Goal: Task Accomplishment & Management: Use online tool/utility

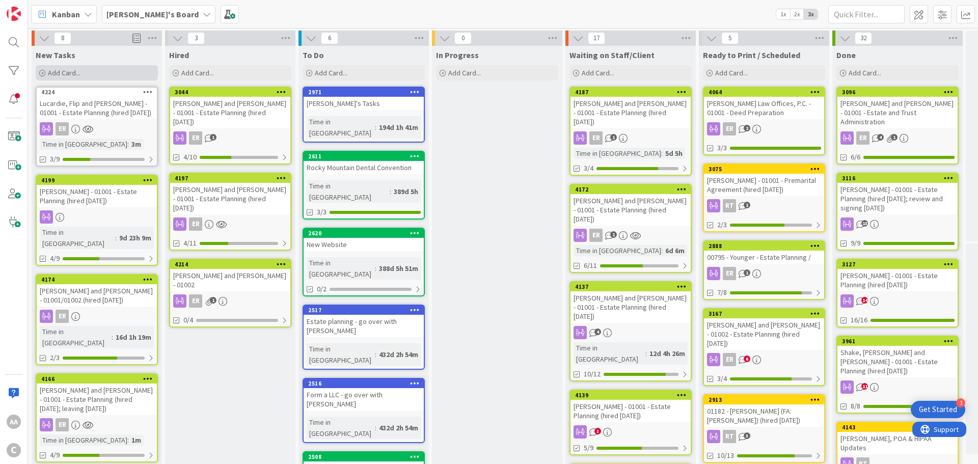
click at [69, 74] on span "Add Card..." at bounding box center [64, 72] width 33 height 9
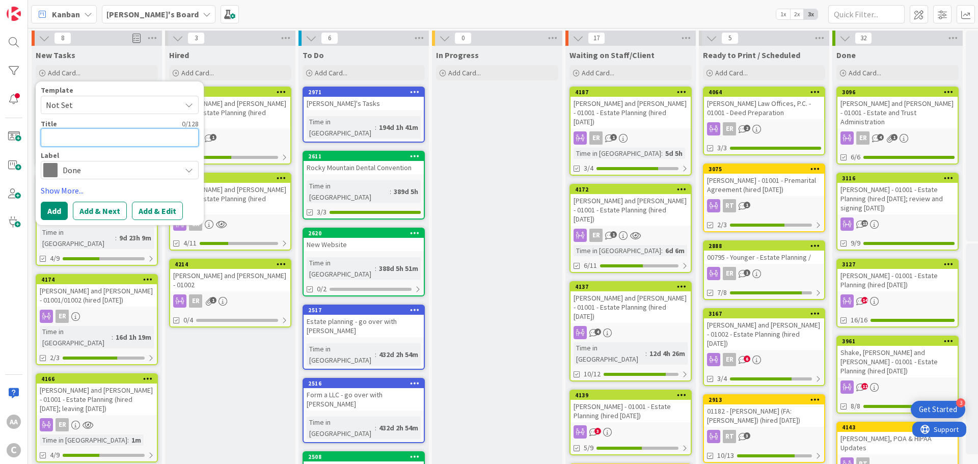
click at [95, 140] on textarea at bounding box center [120, 137] width 158 height 18
paste textarea "[PERSON_NAME].[PERSON_NAME]-01001"
type textarea "[PERSON_NAME].[PERSON_NAME]-01001"
type textarea "x"
click at [87, 137] on textarea "[PERSON_NAME].[PERSON_NAME]-01001" at bounding box center [120, 137] width 158 height 18
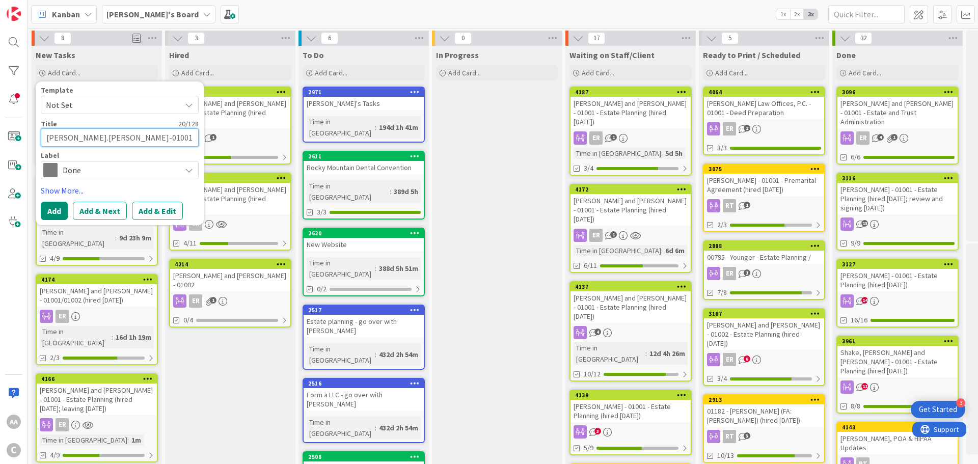
type textarea "HanselmanLisa-01001"
type textarea "x"
type textarea "[PERSON_NAME]-01001"
type textarea "x"
type textarea "[PERSON_NAME]-01001"
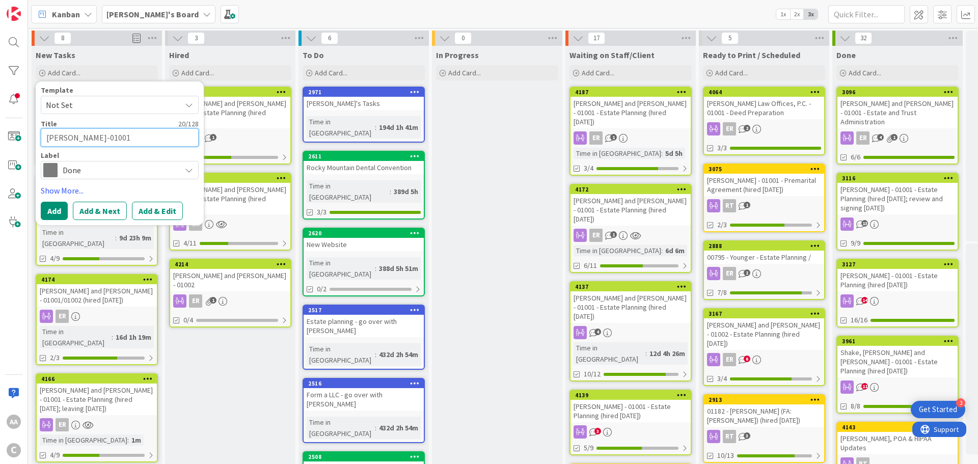
type textarea "x"
type textarea "[PERSON_NAME]-01001"
type textarea "x"
type textarea "[PERSON_NAME]-01001"
type textarea "x"
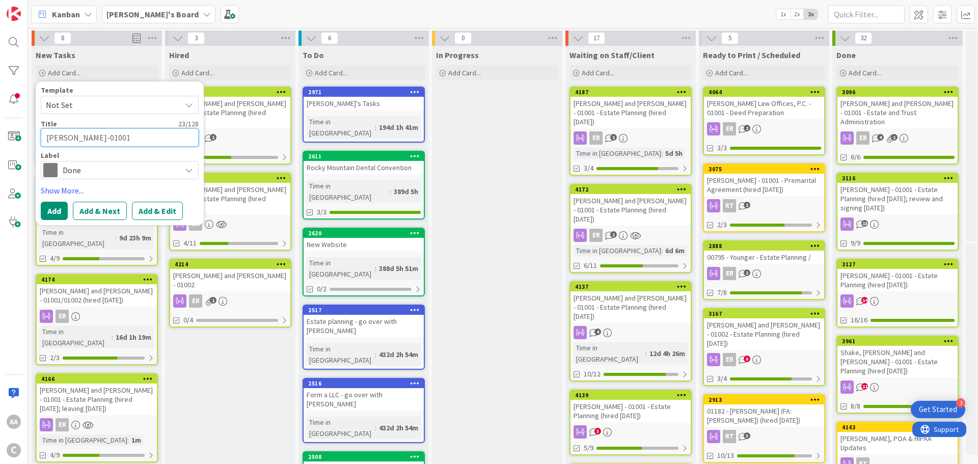
type textarea "[PERSON_NAME], KenLisa-01001"
type textarea "x"
type textarea "[PERSON_NAME]-01001"
type textarea "x"
type textarea "[PERSON_NAME]-01001"
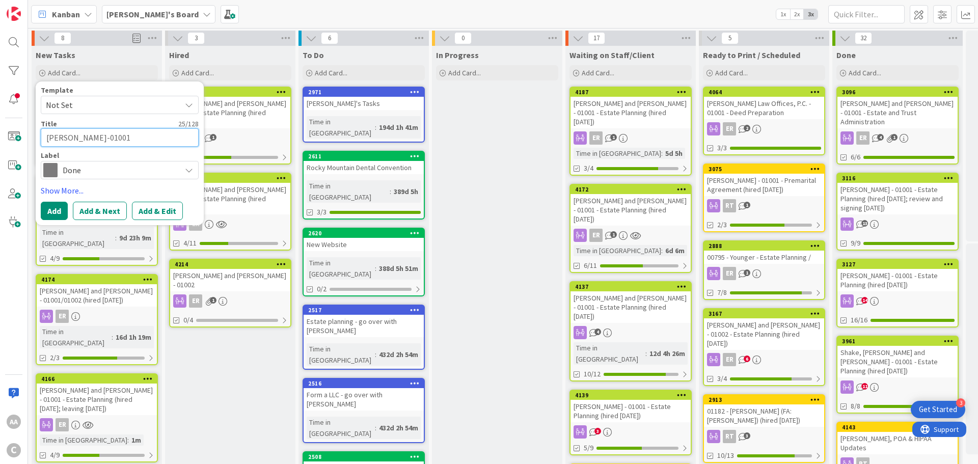
type textarea "x"
type textarea "[PERSON_NAME]-01001"
type textarea "x"
type textarea "[PERSON_NAME] andLisa-01001"
type textarea "x"
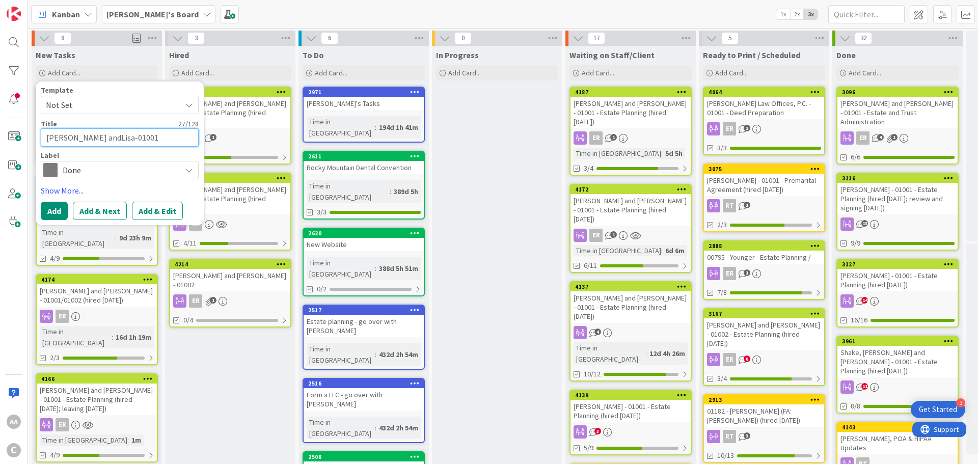
type textarea "[PERSON_NAME] and [PERSON_NAME]-01001"
type textarea "x"
click at [131, 138] on textarea "[PERSON_NAME] and [PERSON_NAME]-01001" at bounding box center [120, 137] width 158 height 18
type textarea "[PERSON_NAME] and [PERSON_NAME] -01001"
type textarea "x"
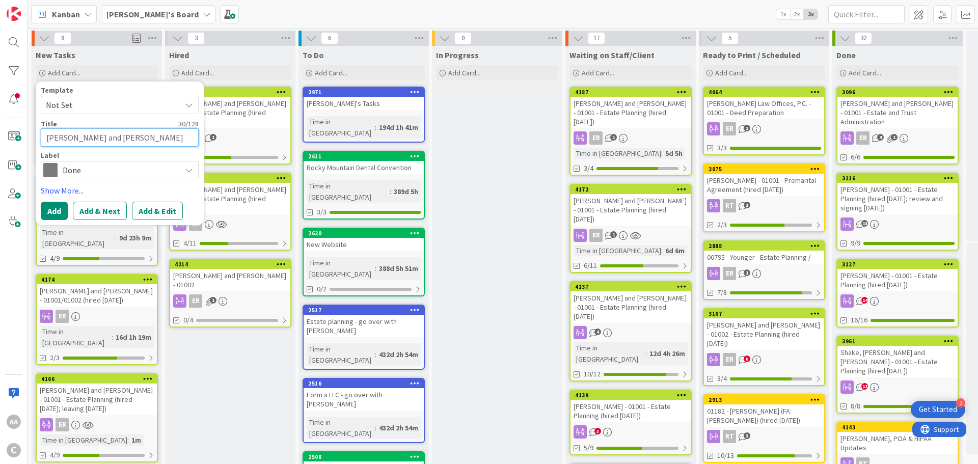
click at [135, 139] on textarea "[PERSON_NAME] and [PERSON_NAME] -01001" at bounding box center [120, 137] width 158 height 18
type textarea "[PERSON_NAME] and [PERSON_NAME] - 01001"
type textarea "x"
click at [167, 139] on textarea "[PERSON_NAME] and [PERSON_NAME] - 01001" at bounding box center [120, 137] width 158 height 18
type textarea "[PERSON_NAME] and [PERSON_NAME] - 01001"
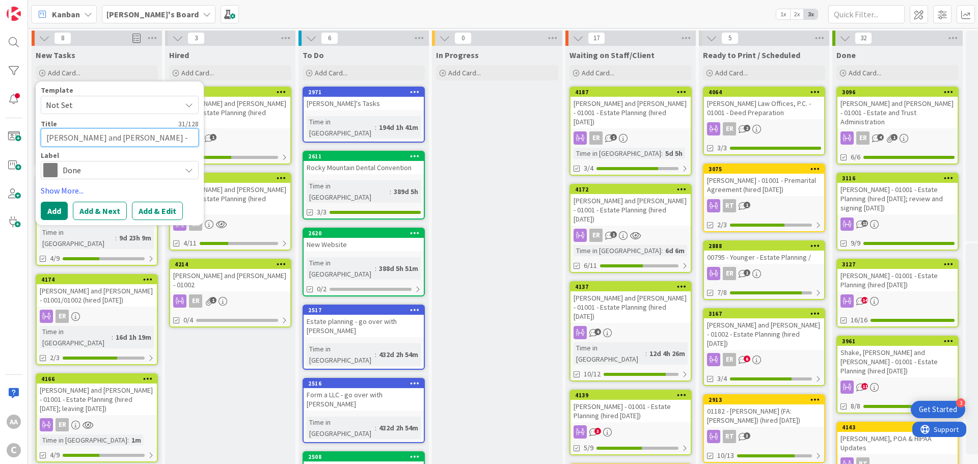
type textarea "x"
type textarea "[PERSON_NAME] and [PERSON_NAME] - 01001 -"
type textarea "x"
type textarea "[PERSON_NAME] and [PERSON_NAME] - 01001 -"
type textarea "x"
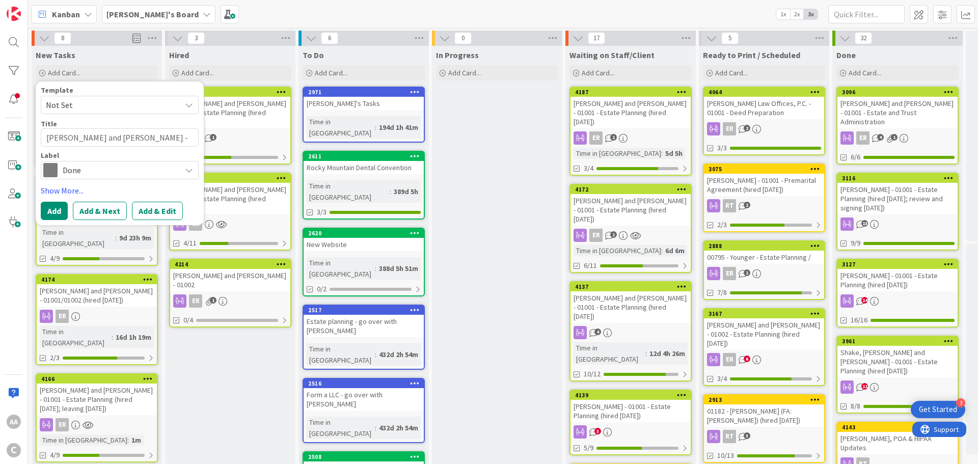
drag, startPoint x: 88, startPoint y: 89, endPoint x: 112, endPoint y: 90, distance: 23.5
click at [112, 90] on div "Template" at bounding box center [120, 90] width 158 height 7
click at [167, 137] on textarea "[PERSON_NAME] and [PERSON_NAME] - 01001 -" at bounding box center [120, 137] width 158 height 18
type textarea "[PERSON_NAME] and [PERSON_NAME] - 01001 - E"
type textarea "x"
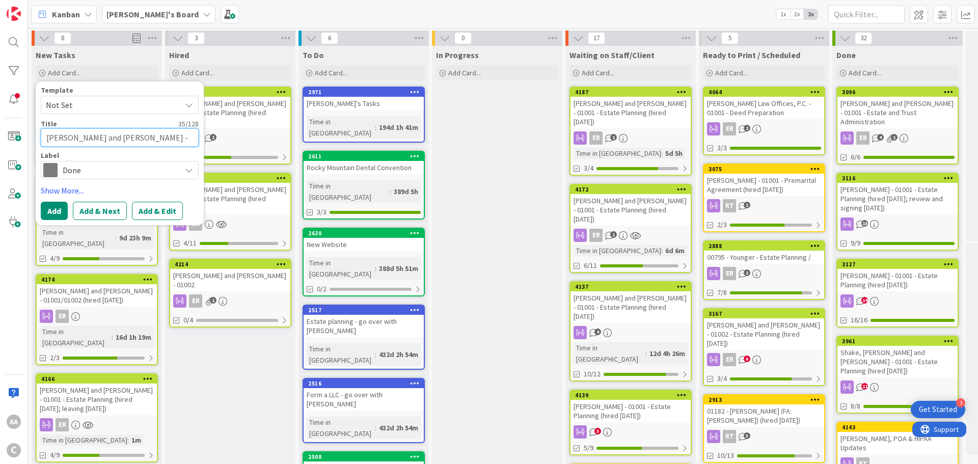
type textarea "[PERSON_NAME] and [PERSON_NAME] - 01001 - Es"
type textarea "x"
type textarea "[PERSON_NAME] and [PERSON_NAME] - 01001 - Est"
type textarea "x"
type textarea "[PERSON_NAME] and [PERSON_NAME] - 01001 - Esta"
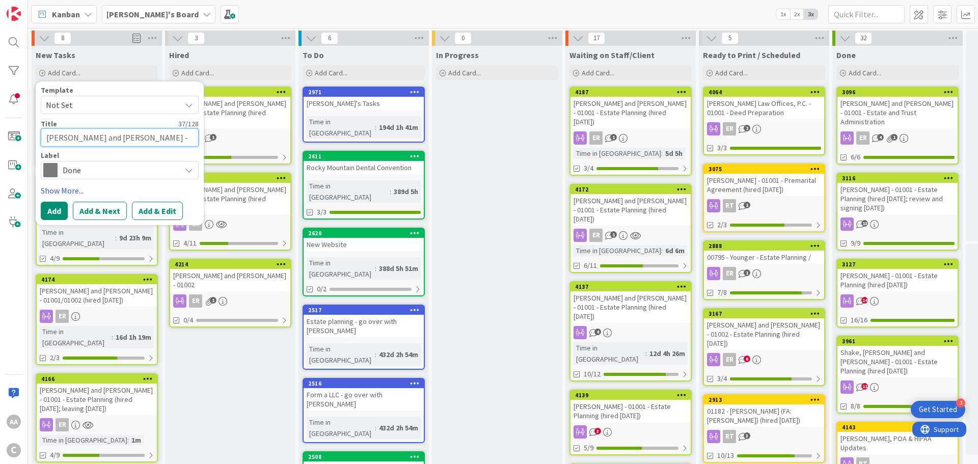
type textarea "x"
type textarea "[PERSON_NAME] and [PERSON_NAME] - 01001 - Estat"
type textarea "x"
type textarea "[PERSON_NAME] and [PERSON_NAME] - 01001 - Estate"
type textarea "x"
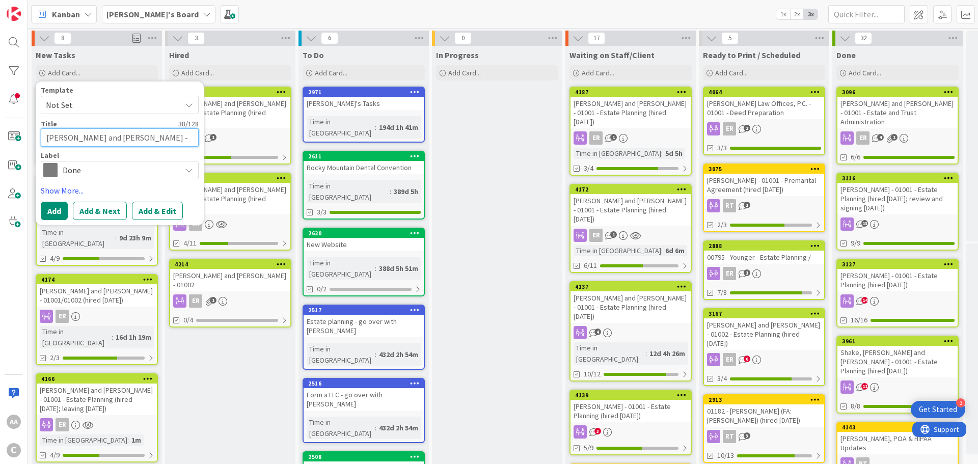
type textarea "[PERSON_NAME] and [PERSON_NAME] - 01001 - Estate"
type textarea "x"
type textarea "[PERSON_NAME] and [PERSON_NAME] - 01001 - Estate p"
type textarea "x"
type textarea "[PERSON_NAME] and [PERSON_NAME] - 01001 - Estate"
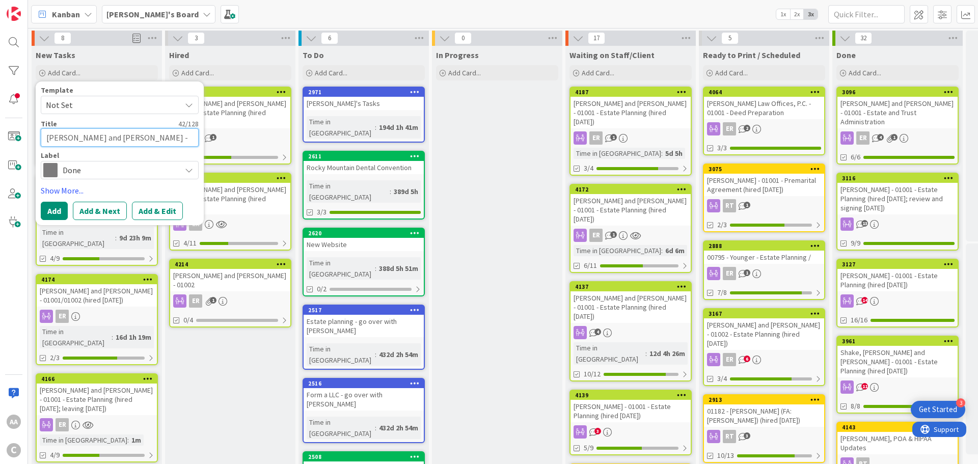
type textarea "x"
type textarea "[PERSON_NAME] and [PERSON_NAME] - 01001 - Estate P"
type textarea "x"
type textarea "[PERSON_NAME] and [PERSON_NAME] - 01001 - Estate Pl"
type textarea "x"
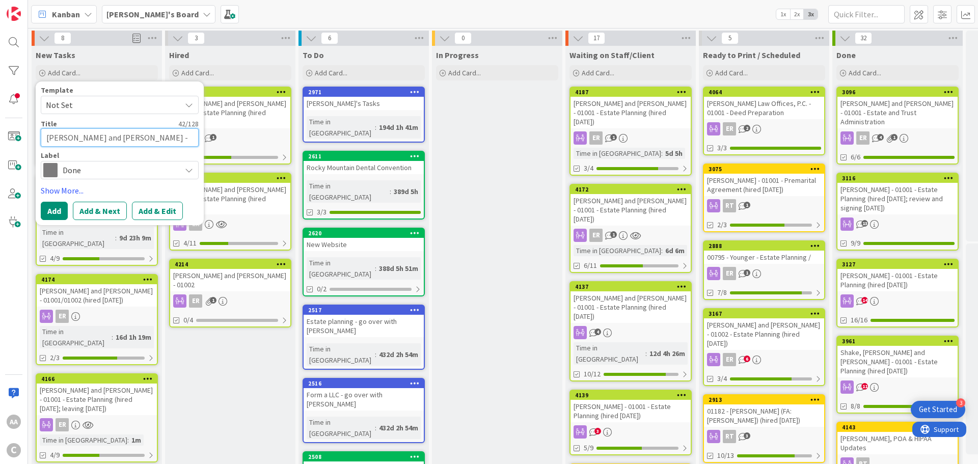
type textarea "[PERSON_NAME] and [PERSON_NAME] - 01001 - Estate Pla"
type textarea "x"
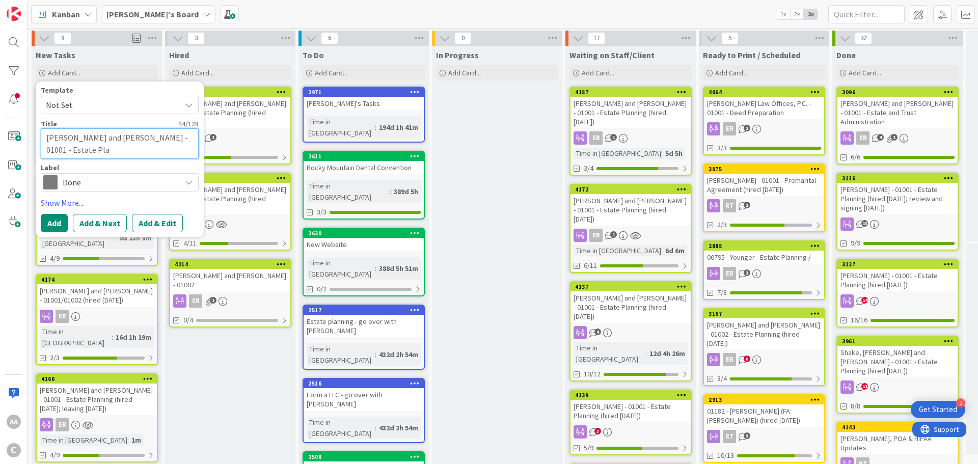
type textarea "[PERSON_NAME] and [PERSON_NAME] - 01001 - Estate Plan"
type textarea "x"
type textarea "[PERSON_NAME] and [PERSON_NAME] - 01001 - Estate Plann"
type textarea "x"
type textarea "[PERSON_NAME] and [PERSON_NAME] - 01001 - Estate Planni"
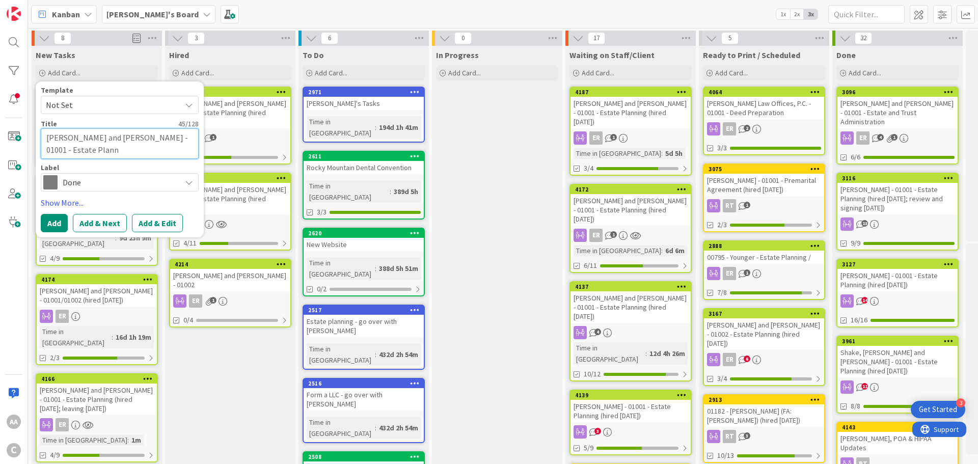
type textarea "x"
type textarea "[PERSON_NAME] and [PERSON_NAME] - 01001 - Estate Plannin"
type textarea "x"
type textarea "[PERSON_NAME] and [PERSON_NAME] - 01001 - Estate Planning"
type textarea "x"
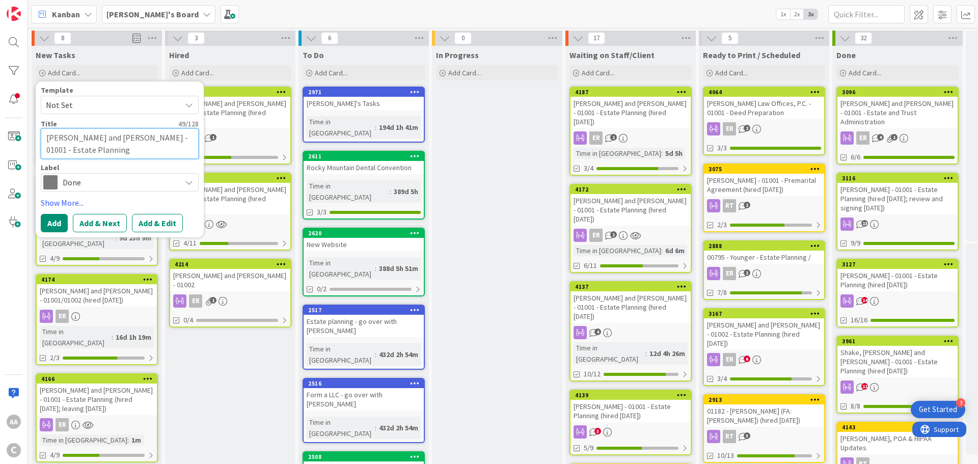
type textarea "[PERSON_NAME] and [PERSON_NAME] - 01001 - Estate Planning"
type textarea "x"
type textarea "[PERSON_NAME] and [PERSON_NAME] - 01001 - Estate Planning ("
type textarea "x"
type textarea "[PERSON_NAME] and [PERSON_NAME] - 01001 - Estate Planning (i"
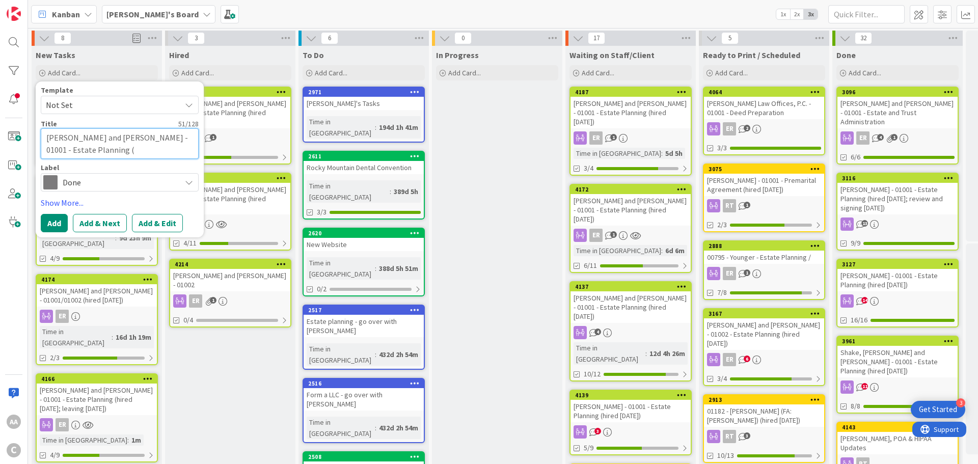
type textarea "x"
type textarea "[PERSON_NAME] and [PERSON_NAME] - 01001 - Estate Planning ("
type textarea "x"
type textarea "[PERSON_NAME] and [PERSON_NAME] - 01001 - Estate Planning (h"
type textarea "x"
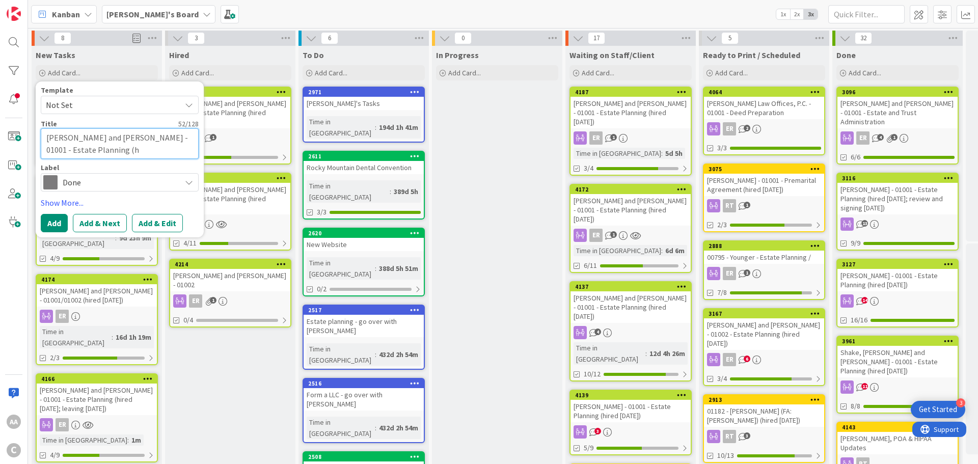
type textarea "[PERSON_NAME] and [PERSON_NAME] - 01001 - Estate Planning (hi"
type textarea "x"
type textarea "[PERSON_NAME] and [PERSON_NAME] - 01001 - Estate Planning (hir"
type textarea "x"
type textarea "[PERSON_NAME] and [PERSON_NAME] - 01001 - Estate Planning (hire"
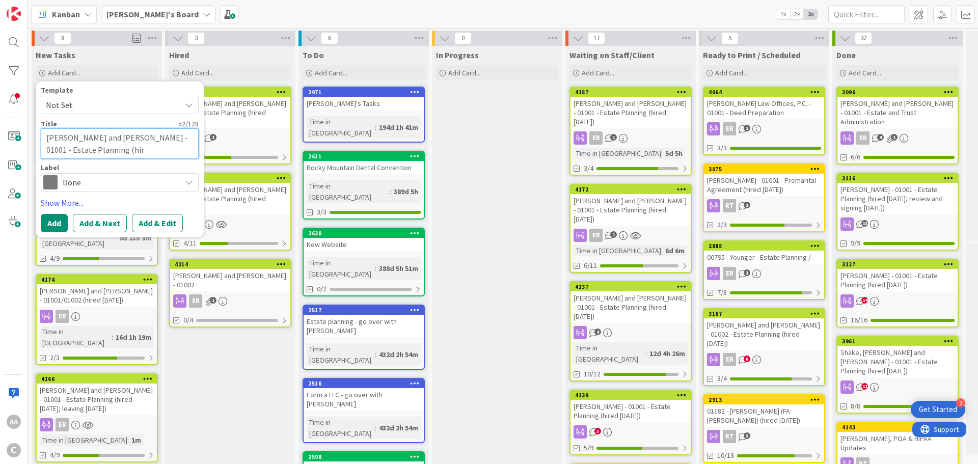
type textarea "x"
type textarea "[PERSON_NAME] and [PERSON_NAME] - 01001 - Estate Planning (hired"
type textarea "x"
type textarea "[PERSON_NAME] and [PERSON_NAME] - 01001 - Estate Planning (hired"
type textarea "x"
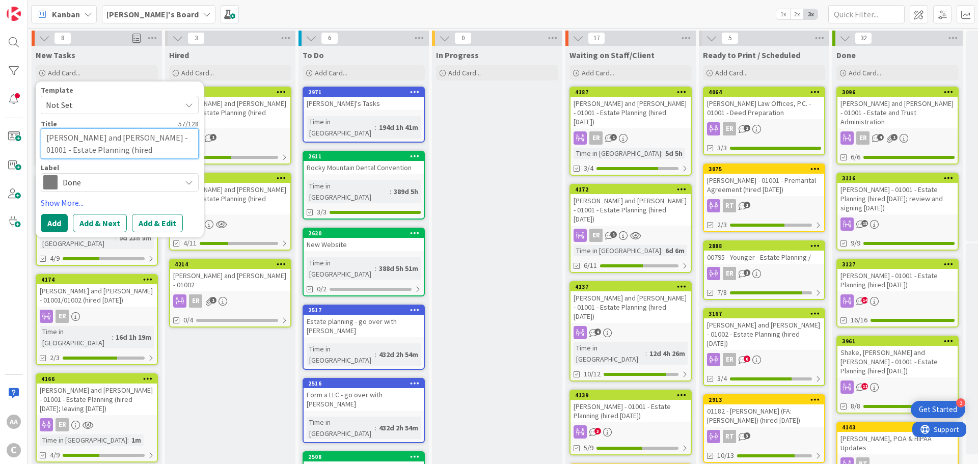
type textarea "[PERSON_NAME] and [PERSON_NAME] - 01001 - Estate Planning (hired 9"
type textarea "x"
type textarea "[PERSON_NAME] and [PERSON_NAME] - 01001 - Estate Planning (hired 9."
type textarea "x"
type textarea "[PERSON_NAME] and [PERSON_NAME] - 01001 - Estate Planning (hired 9.2"
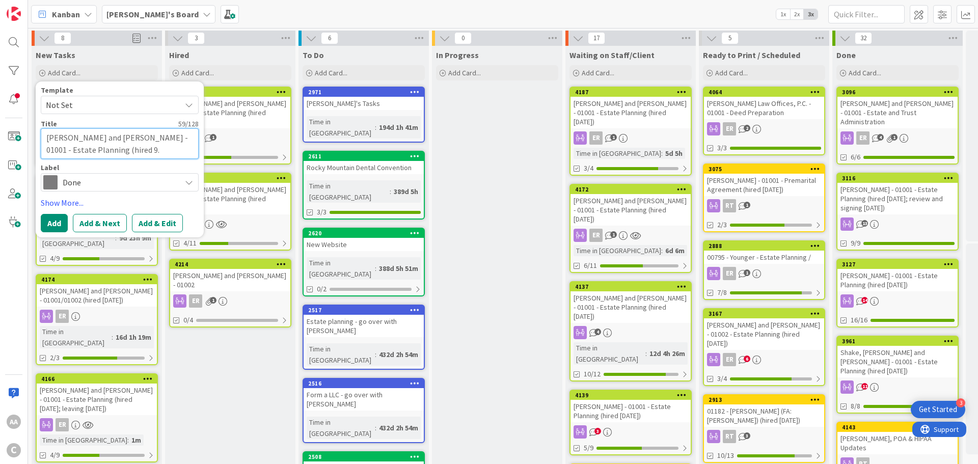
type textarea "x"
type textarea "[PERSON_NAME] and [PERSON_NAME] - 01001 - Estate Planning (hired 9.29"
type textarea "x"
type textarea "[PERSON_NAME] and [PERSON_NAME] - 01001 - Estate Planning (hired 9.29."
type textarea "x"
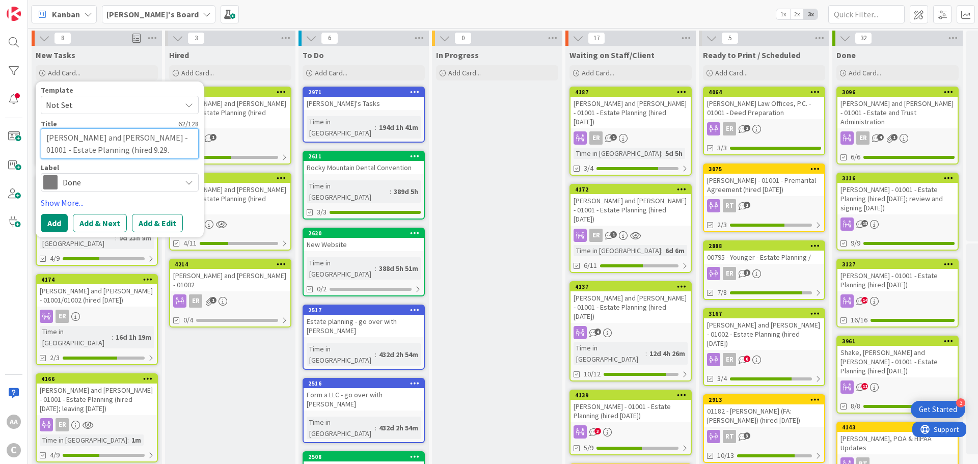
type textarea "[PERSON_NAME] and [PERSON_NAME] - 01001 - Estate Planning (hired 9.29.2"
type textarea "x"
type textarea "[PERSON_NAME] and [PERSON_NAME] - 01001 - Estate Planning (hired [DATE]"
type textarea "x"
type textarea "[PERSON_NAME] and [PERSON_NAME] - 01001 - Estate Planning (hired [DATE])"
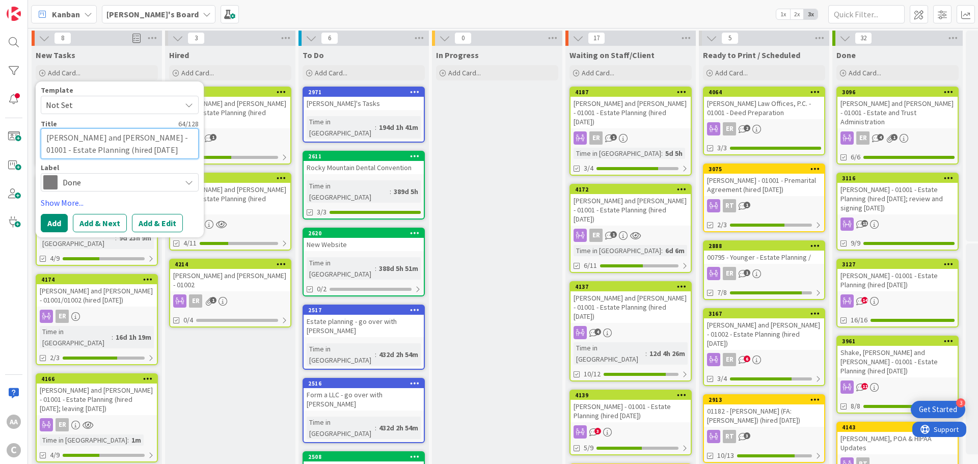
type textarea "x"
type textarea "[PERSON_NAME] and [PERSON_NAME] - 01001 - Estate Planning (hired [DATE])"
click at [133, 182] on span "Done" at bounding box center [119, 182] width 113 height 14
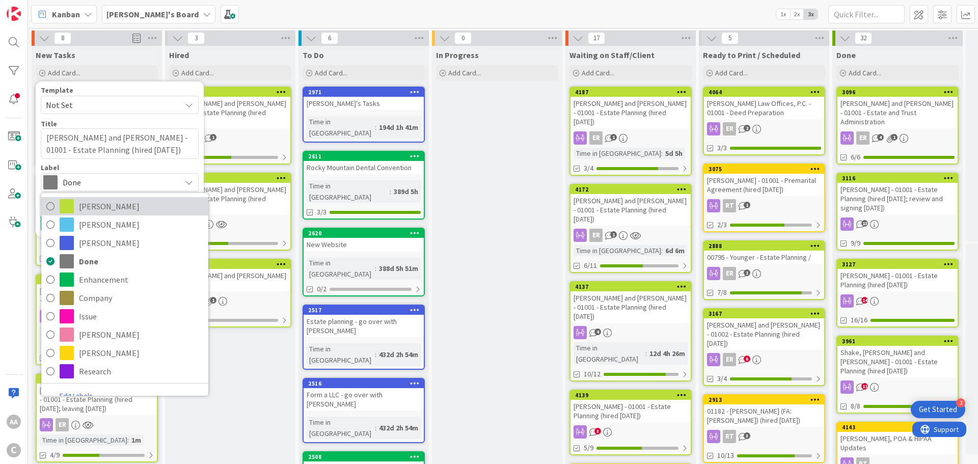
click at [127, 200] on span "[PERSON_NAME]" at bounding box center [141, 206] width 124 height 15
type textarea "x"
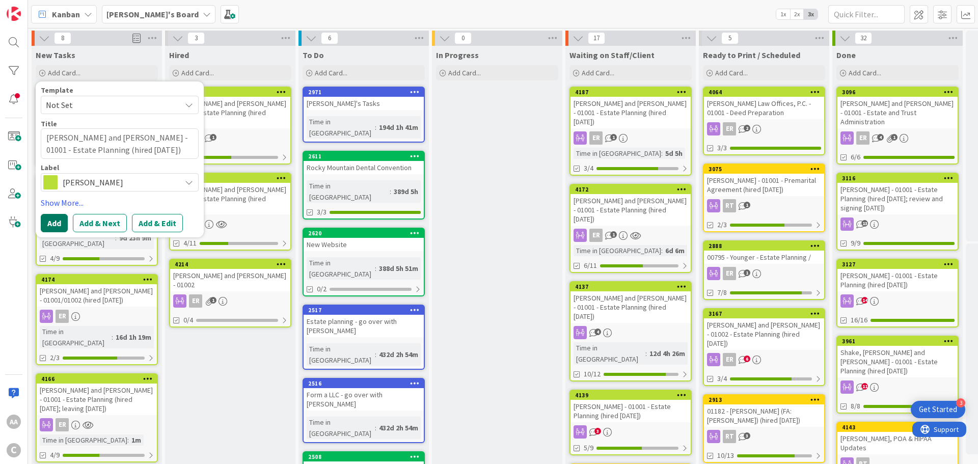
click at [59, 218] on button "Add" at bounding box center [54, 223] width 27 height 18
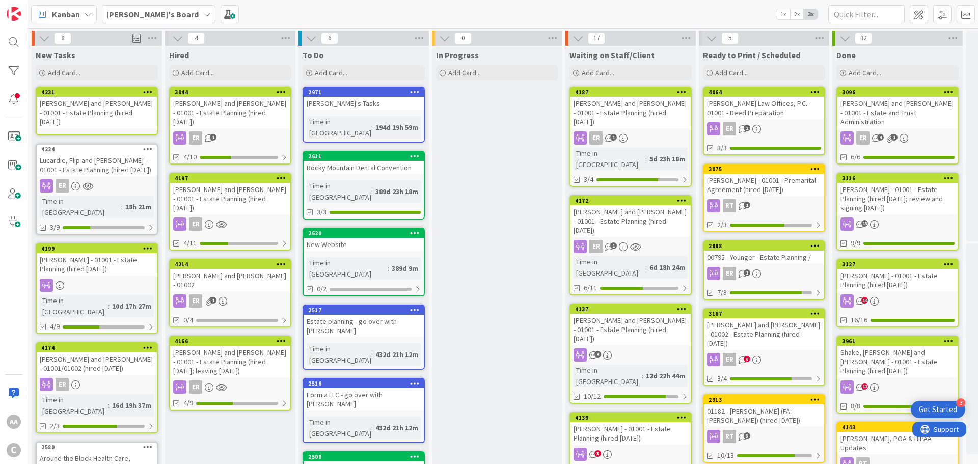
click at [96, 113] on div "[PERSON_NAME] and [PERSON_NAME] - 01001 - Estate Planning (hired [DATE])" at bounding box center [97, 113] width 120 height 32
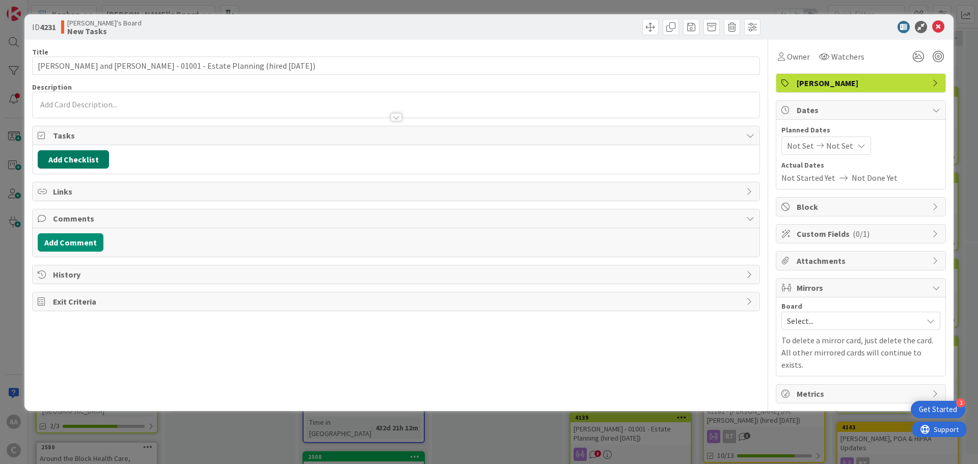
click at [97, 159] on button "Add Checklist" at bounding box center [73, 159] width 71 height 18
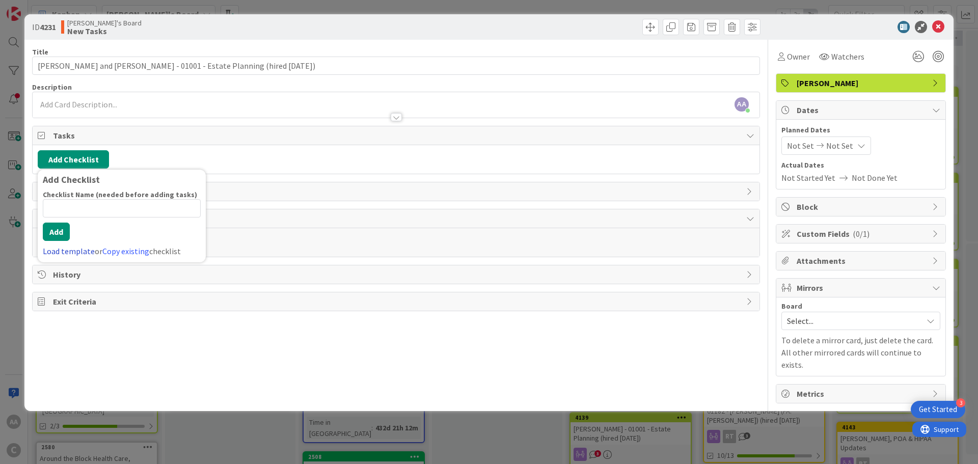
click at [64, 249] on link "Load template" at bounding box center [69, 251] width 52 height 10
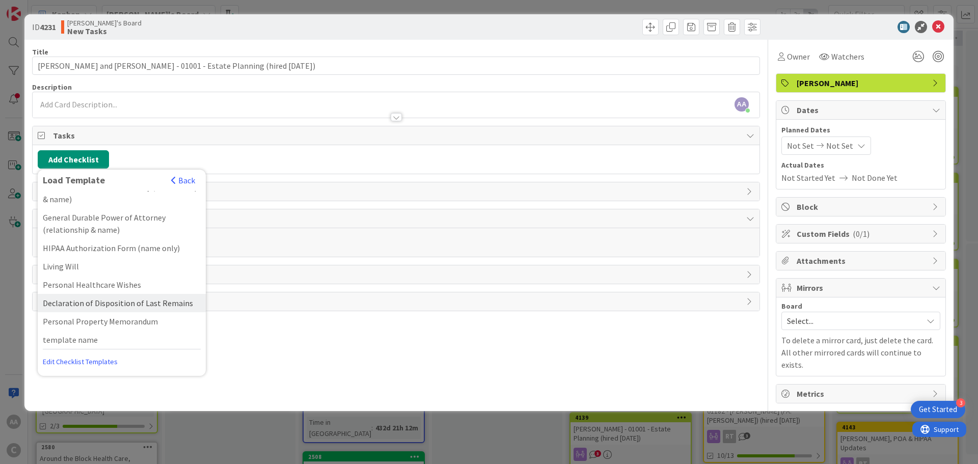
scroll to position [73, 0]
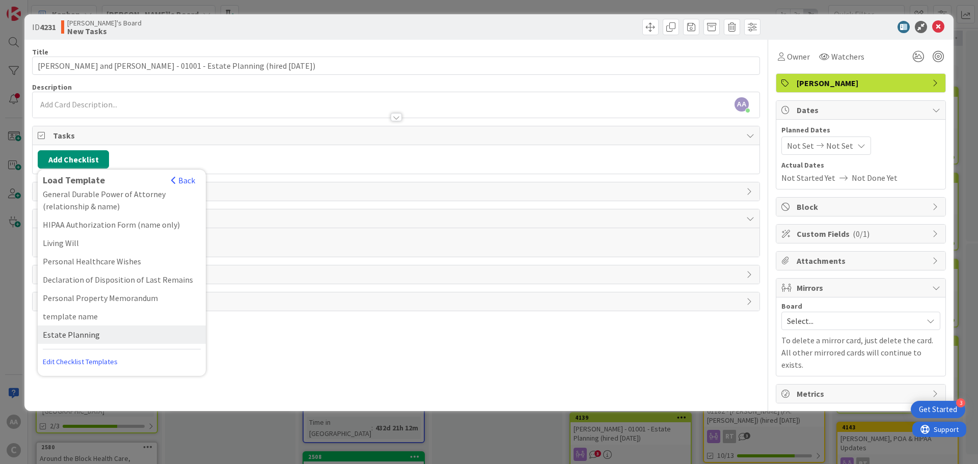
click at [84, 328] on div "Estate Planning" at bounding box center [122, 334] width 168 height 18
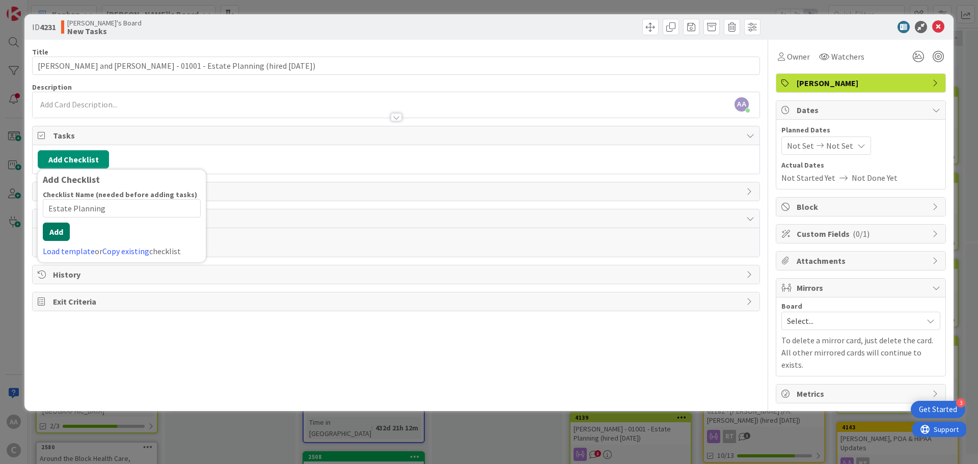
click at [61, 241] on div "Checklist Name (needed before adding tasks) 15 / 64 Estate Planning Add Load te…" at bounding box center [122, 223] width 158 height 67
click at [55, 227] on button "Add" at bounding box center [56, 232] width 27 height 18
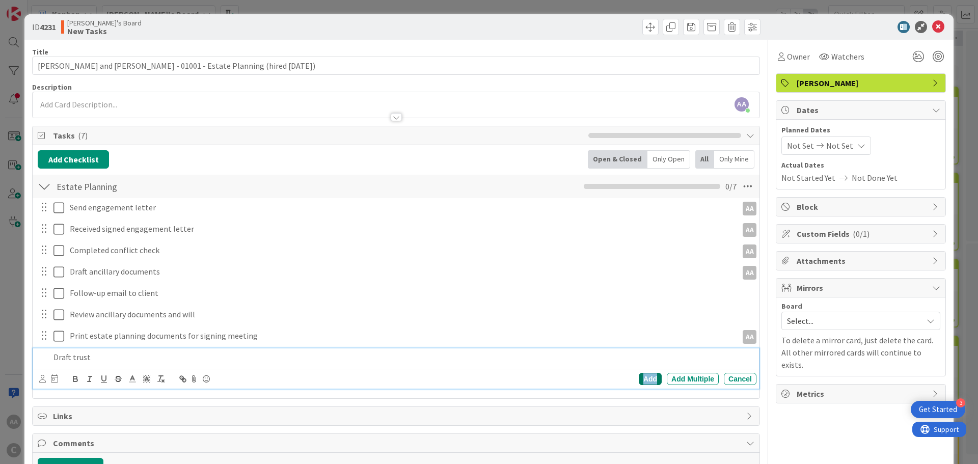
click at [642, 378] on div "Add" at bounding box center [650, 379] width 23 height 12
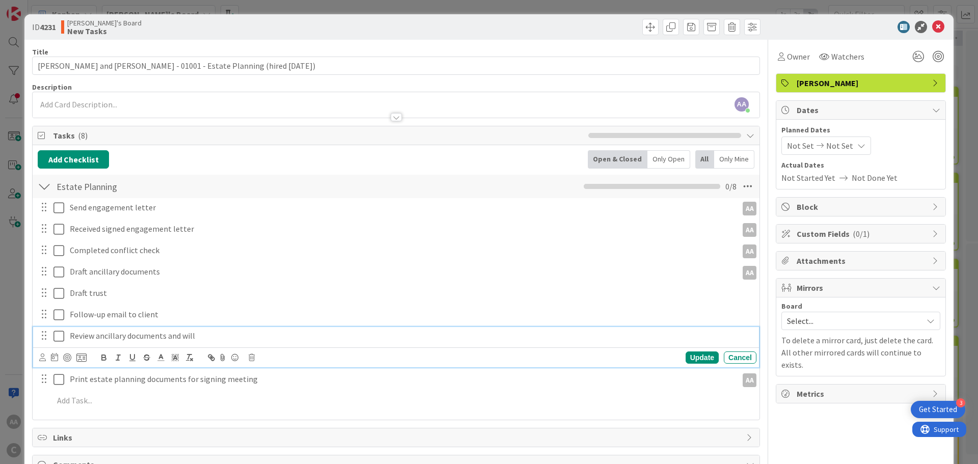
click at [159, 339] on p "Review ancillary documents and will" at bounding box center [411, 336] width 683 height 12
drag, startPoint x: 197, startPoint y: 337, endPoint x: 184, endPoint y: 335, distance: 12.8
click at [184, 335] on p "Review ancillary documents and will" at bounding box center [411, 336] width 683 height 12
click at [690, 361] on div "Update" at bounding box center [702, 357] width 33 height 12
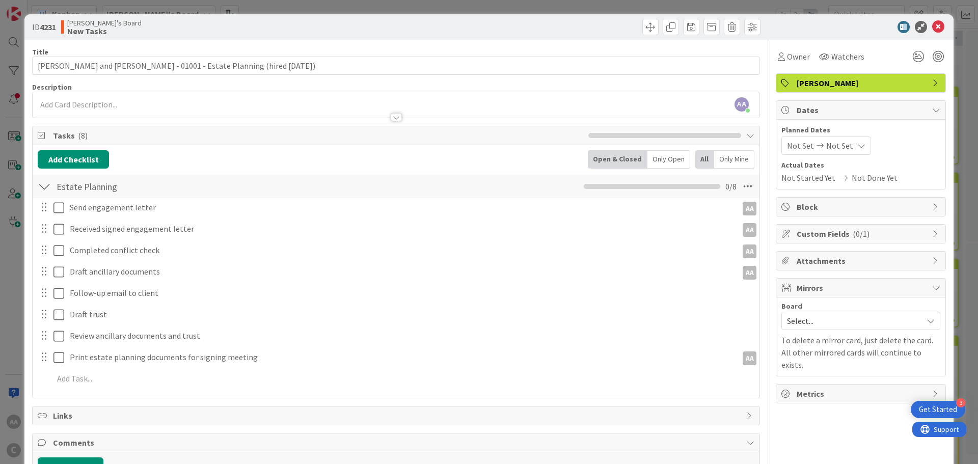
click at [807, 322] on span "Select..." at bounding box center [852, 321] width 130 height 14
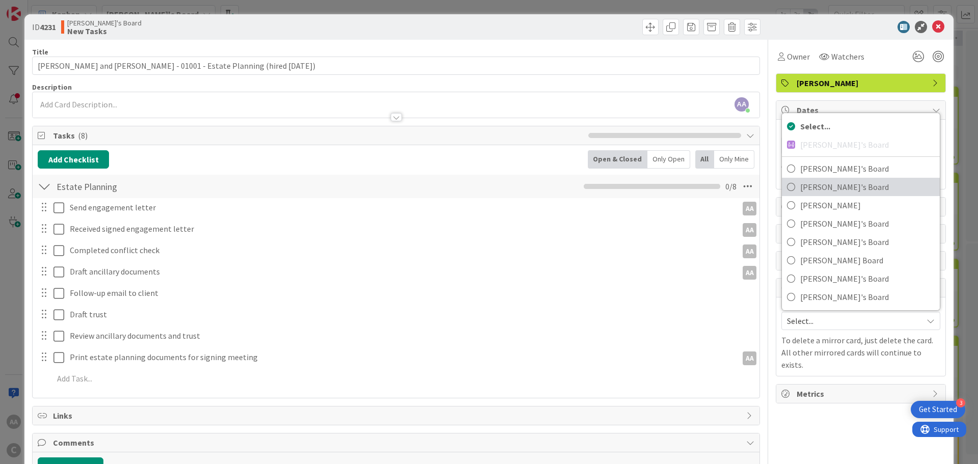
click at [800, 189] on span "[PERSON_NAME]'s Board" at bounding box center [867, 186] width 134 height 15
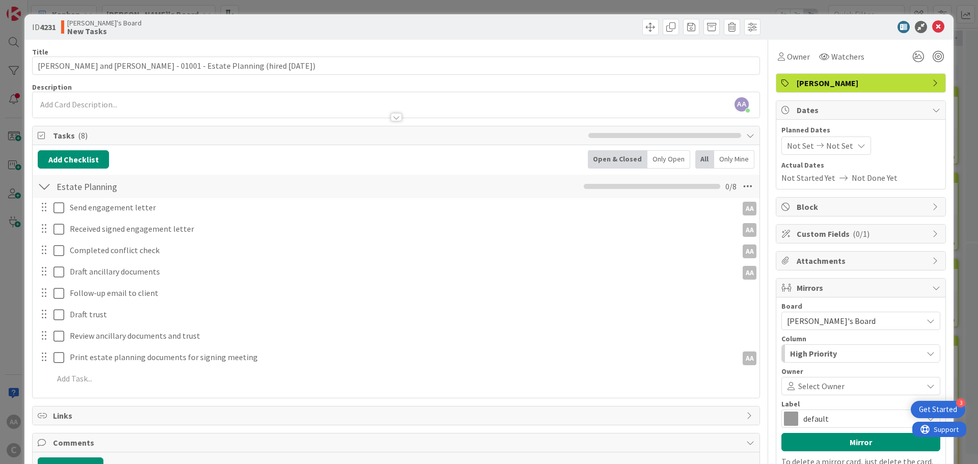
click at [807, 384] on span "Select Owner" at bounding box center [821, 386] width 46 height 12
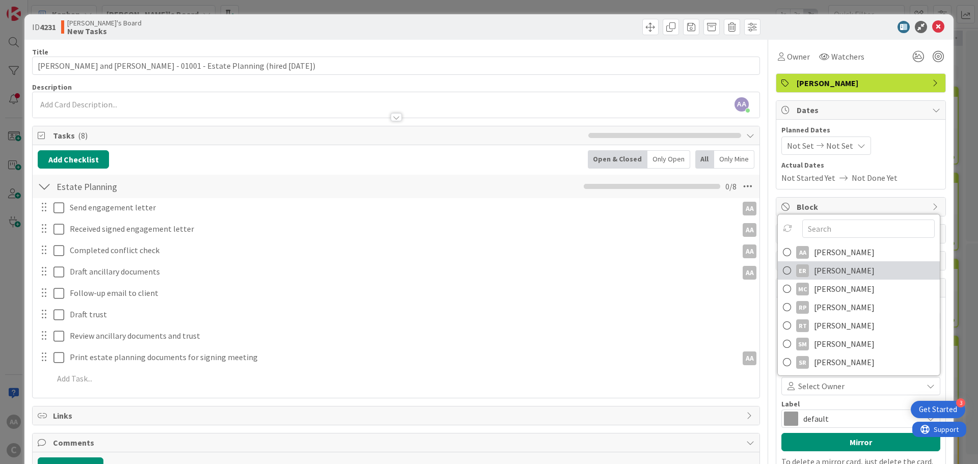
click at [814, 265] on span "[PERSON_NAME]" at bounding box center [844, 270] width 61 height 15
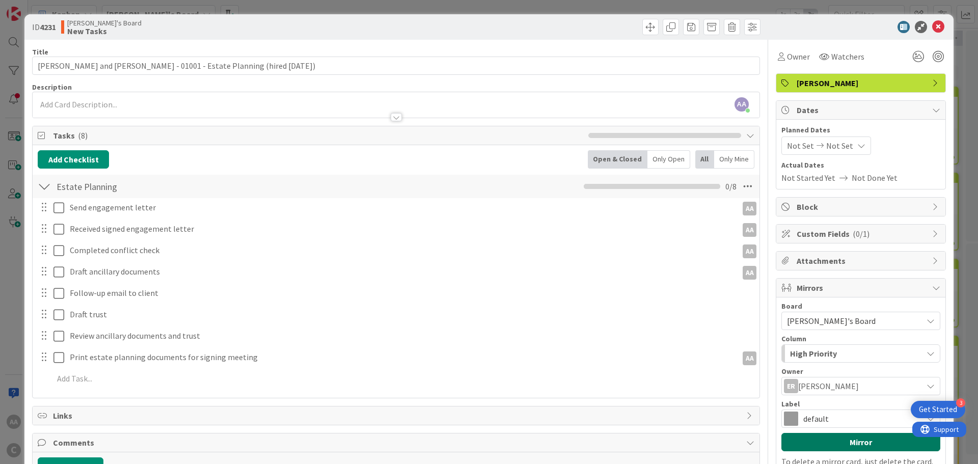
click at [844, 445] on button "Mirror" at bounding box center [860, 442] width 159 height 18
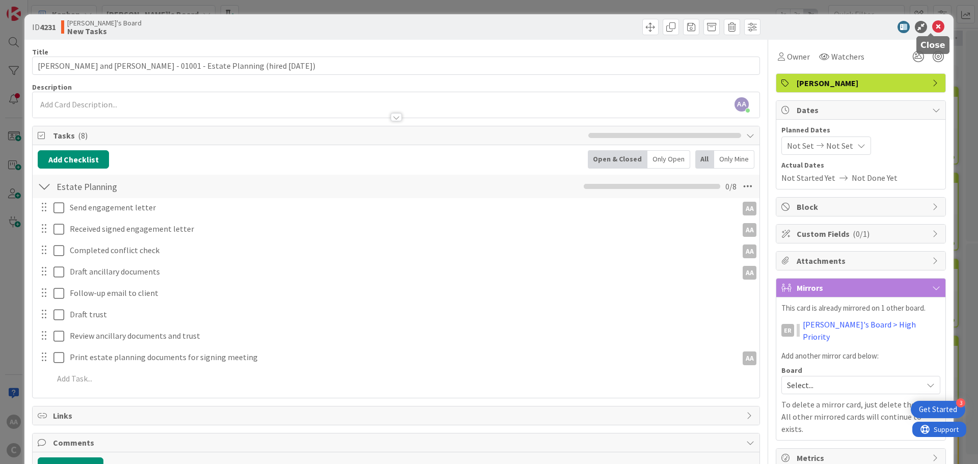
click at [932, 22] on icon at bounding box center [938, 27] width 12 height 12
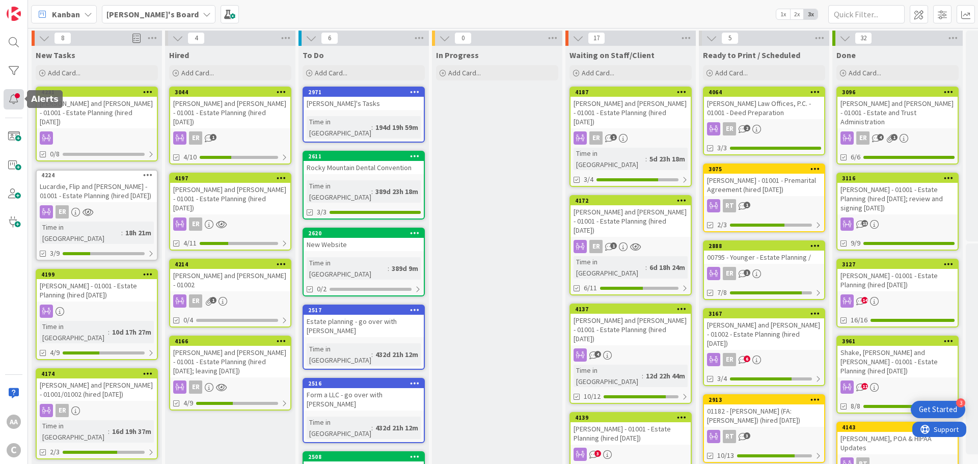
click at [16, 97] on div at bounding box center [14, 99] width 20 height 20
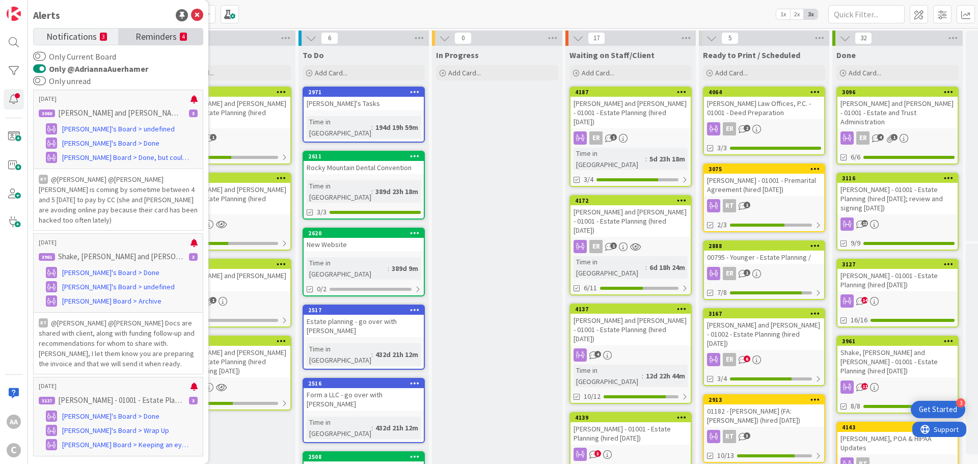
click at [152, 37] on span "Reminders" at bounding box center [155, 36] width 41 height 14
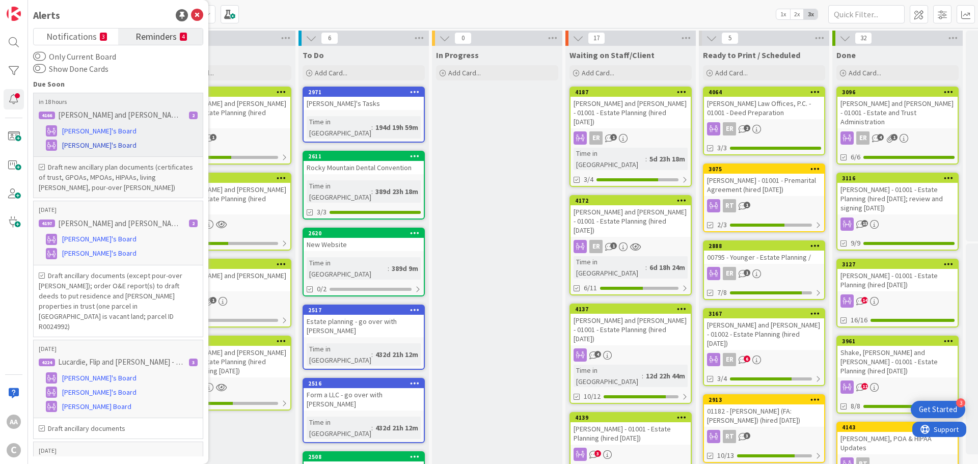
click at [106, 146] on span "[PERSON_NAME]'s Board" at bounding box center [99, 145] width 74 height 11
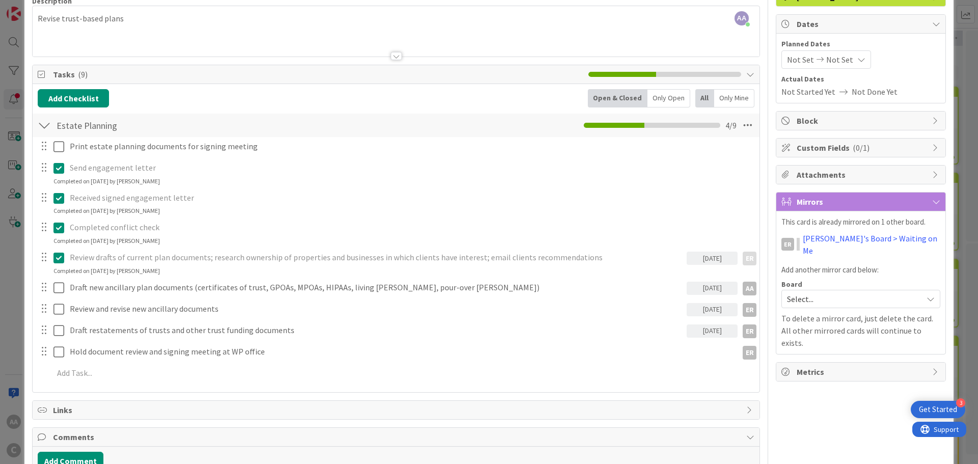
scroll to position [72, 0]
